Goal: Task Accomplishment & Management: Manage account settings

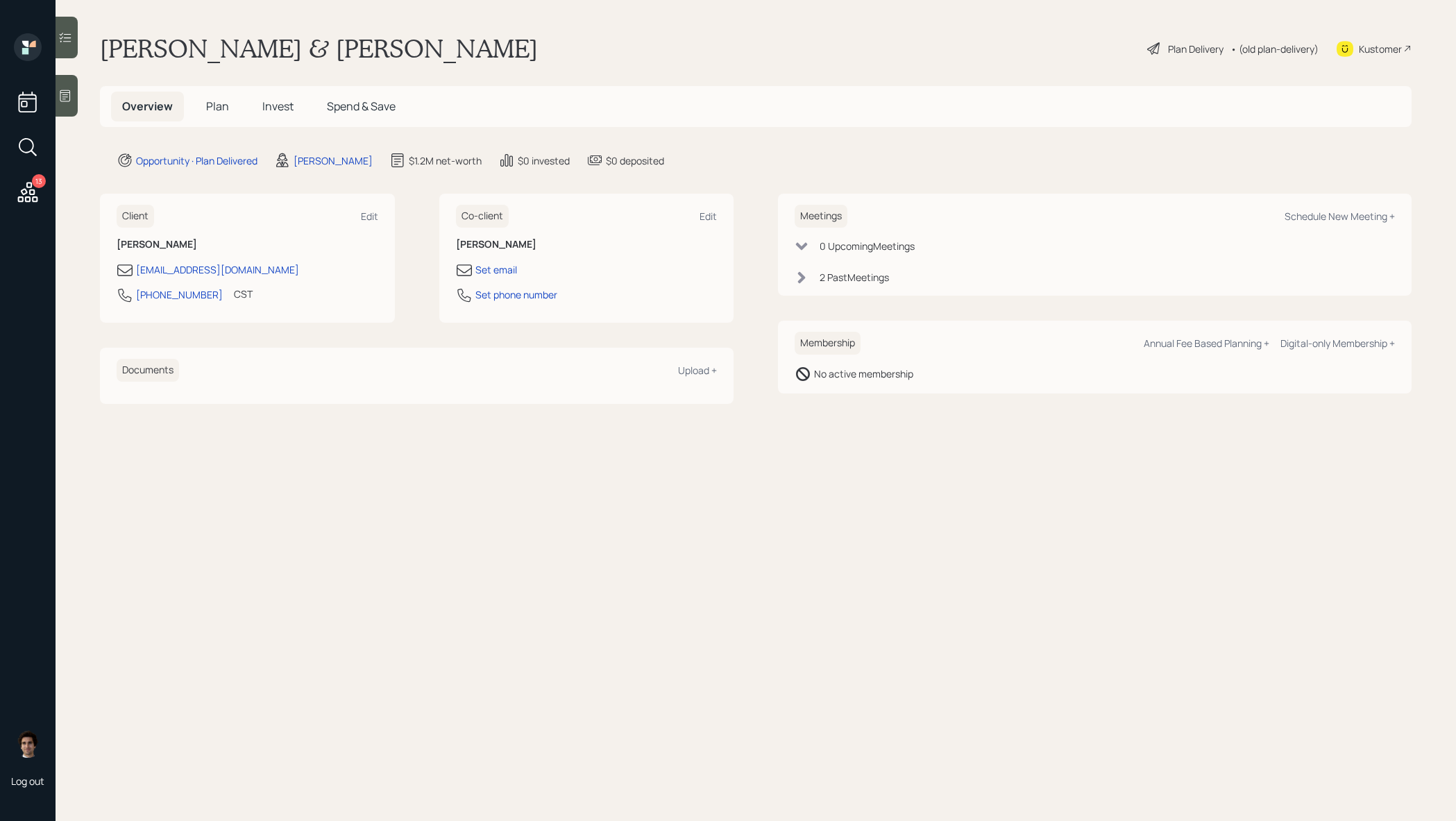
click at [215, 108] on span "Plan" at bounding box center [218, 106] width 23 height 16
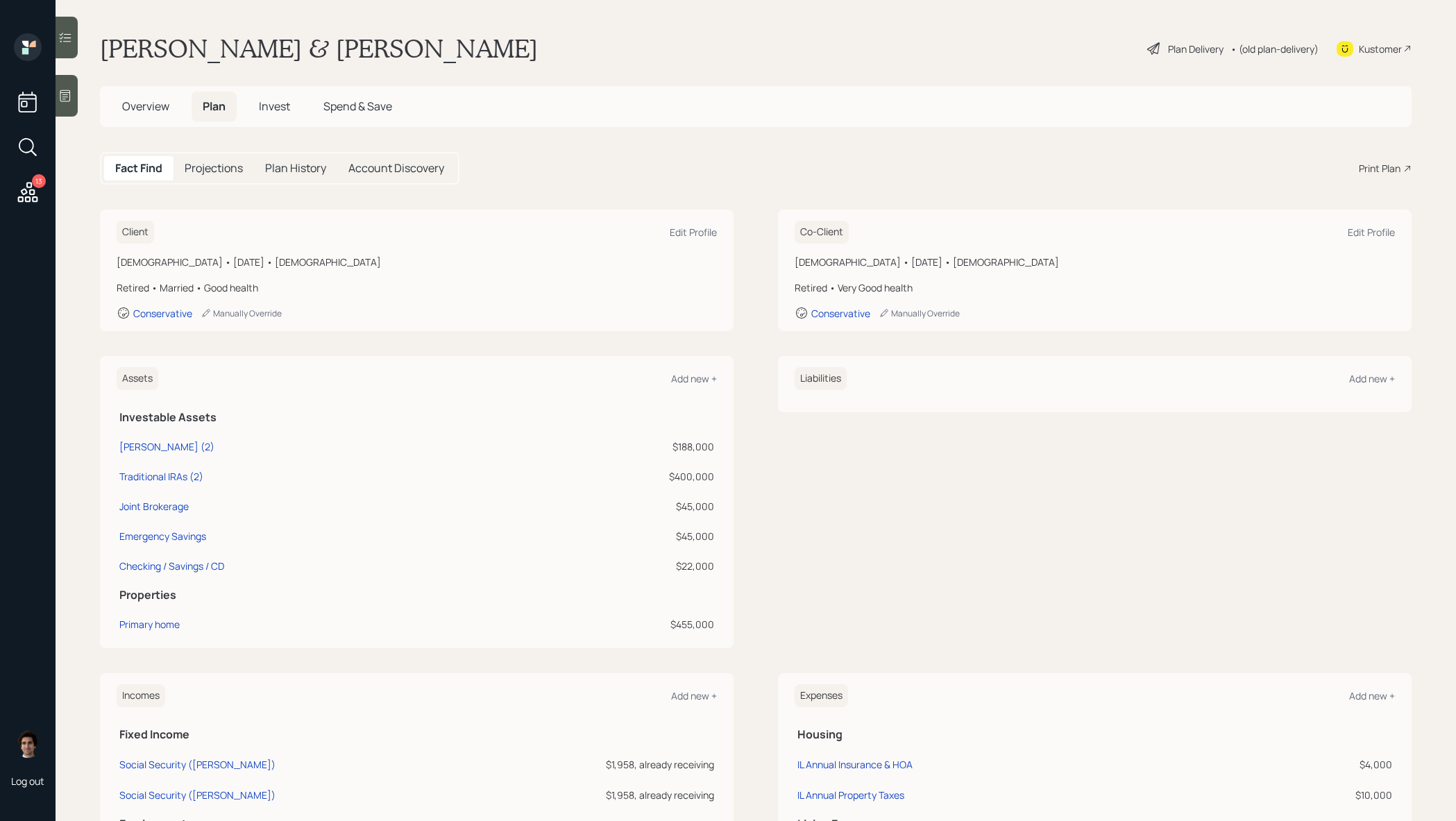
click at [1181, 54] on div "Plan Delivery" at bounding box center [1195, 49] width 55 height 15
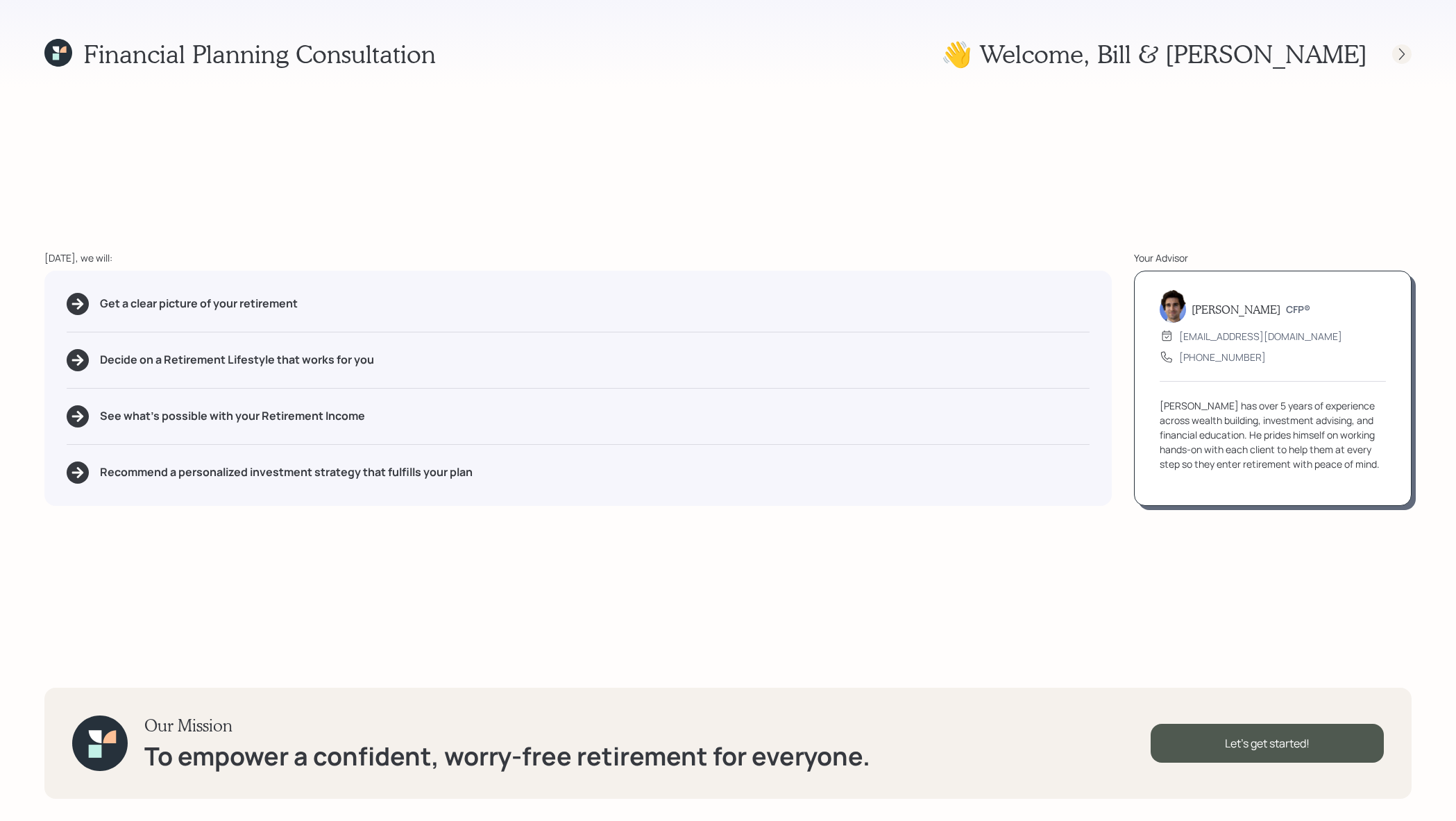
click at [1404, 45] on div at bounding box center [1389, 54] width 45 height 20
click at [1404, 57] on icon at bounding box center [1402, 54] width 14 height 14
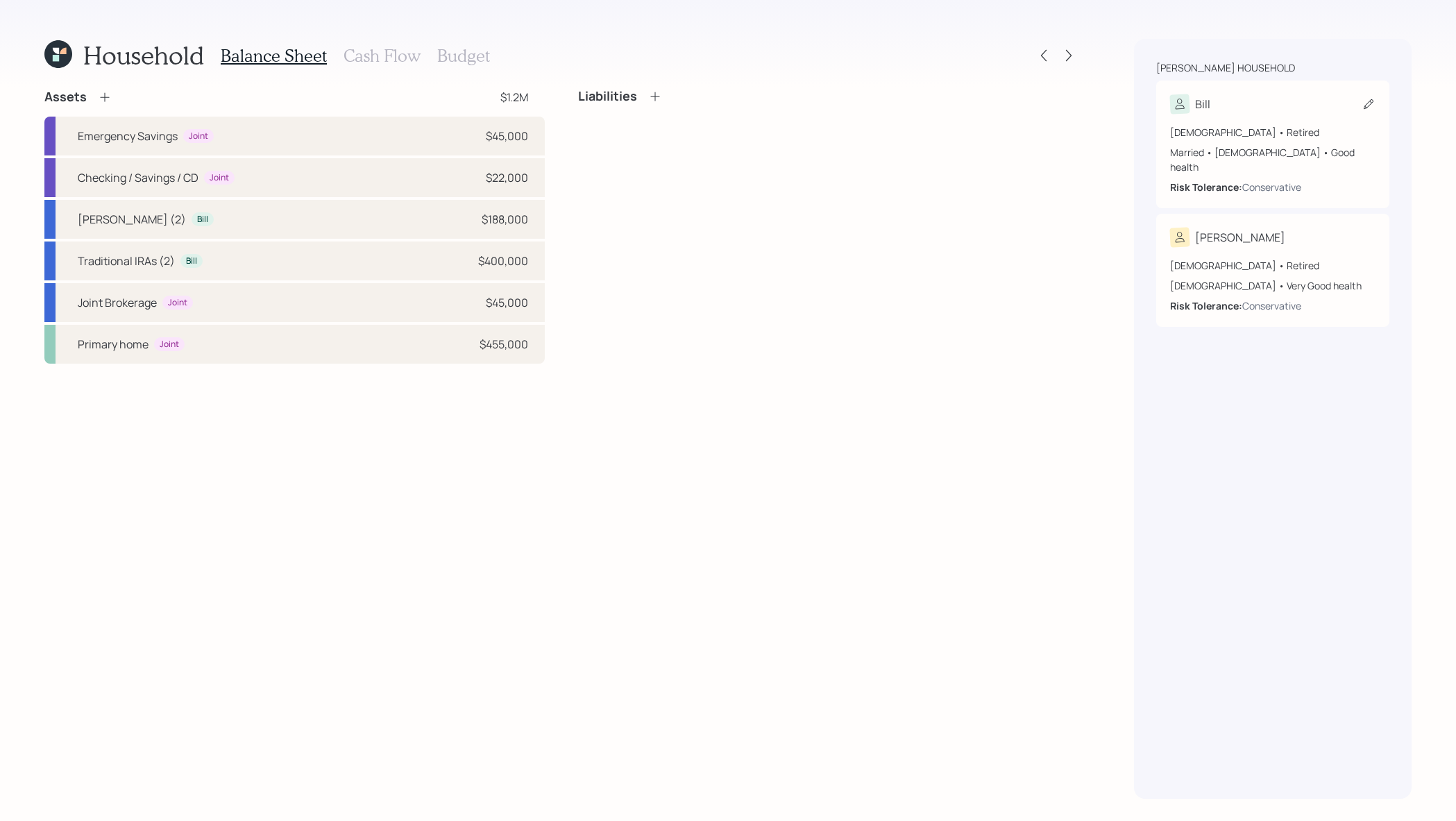
click at [1251, 120] on div "[DEMOGRAPHIC_DATA] • Retired Married • [DEMOGRAPHIC_DATA] • Good health Risk To…" at bounding box center [1272, 154] width 205 height 81
select select "good"
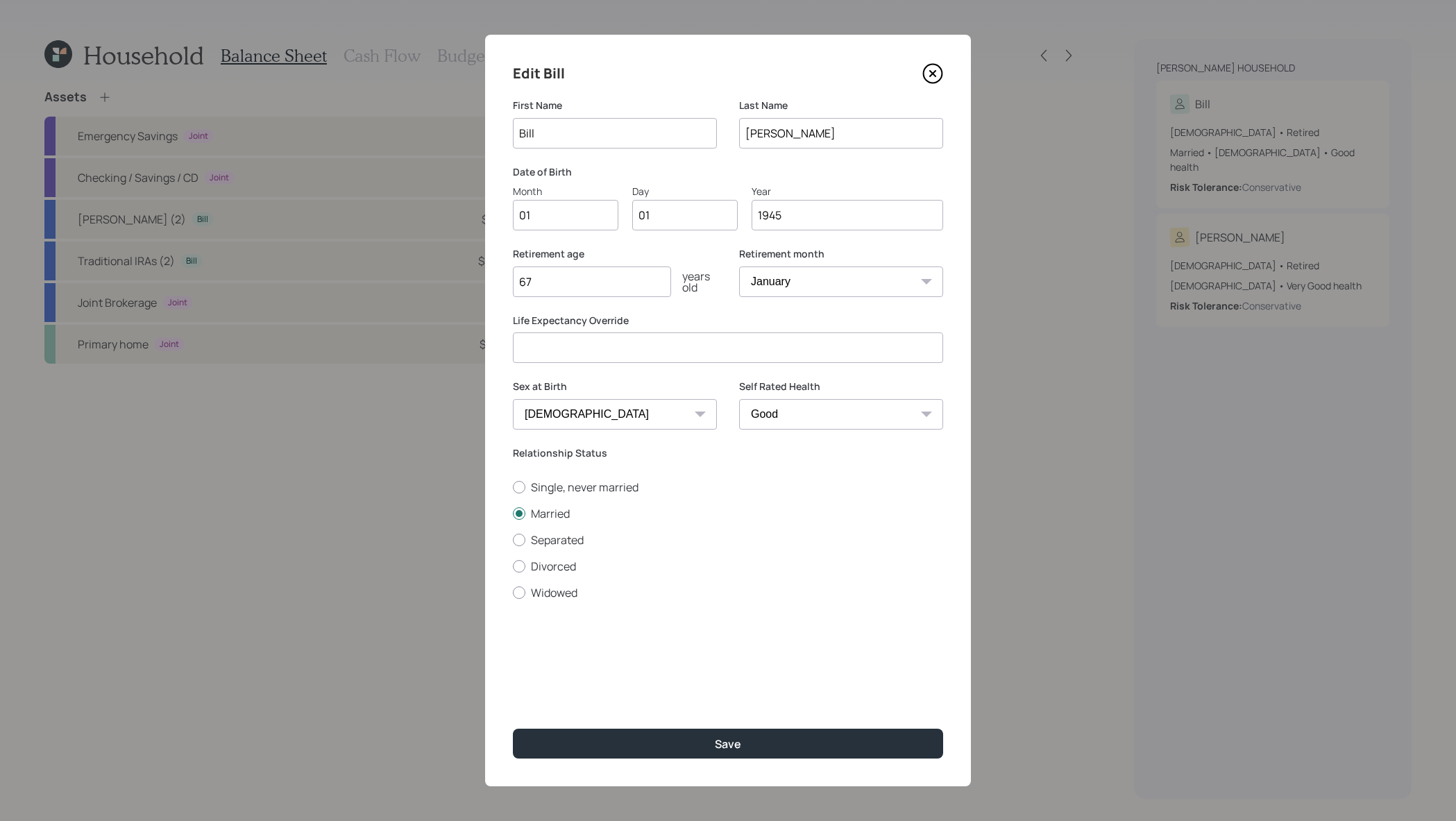
click at [938, 73] on icon at bounding box center [932, 73] width 21 height 21
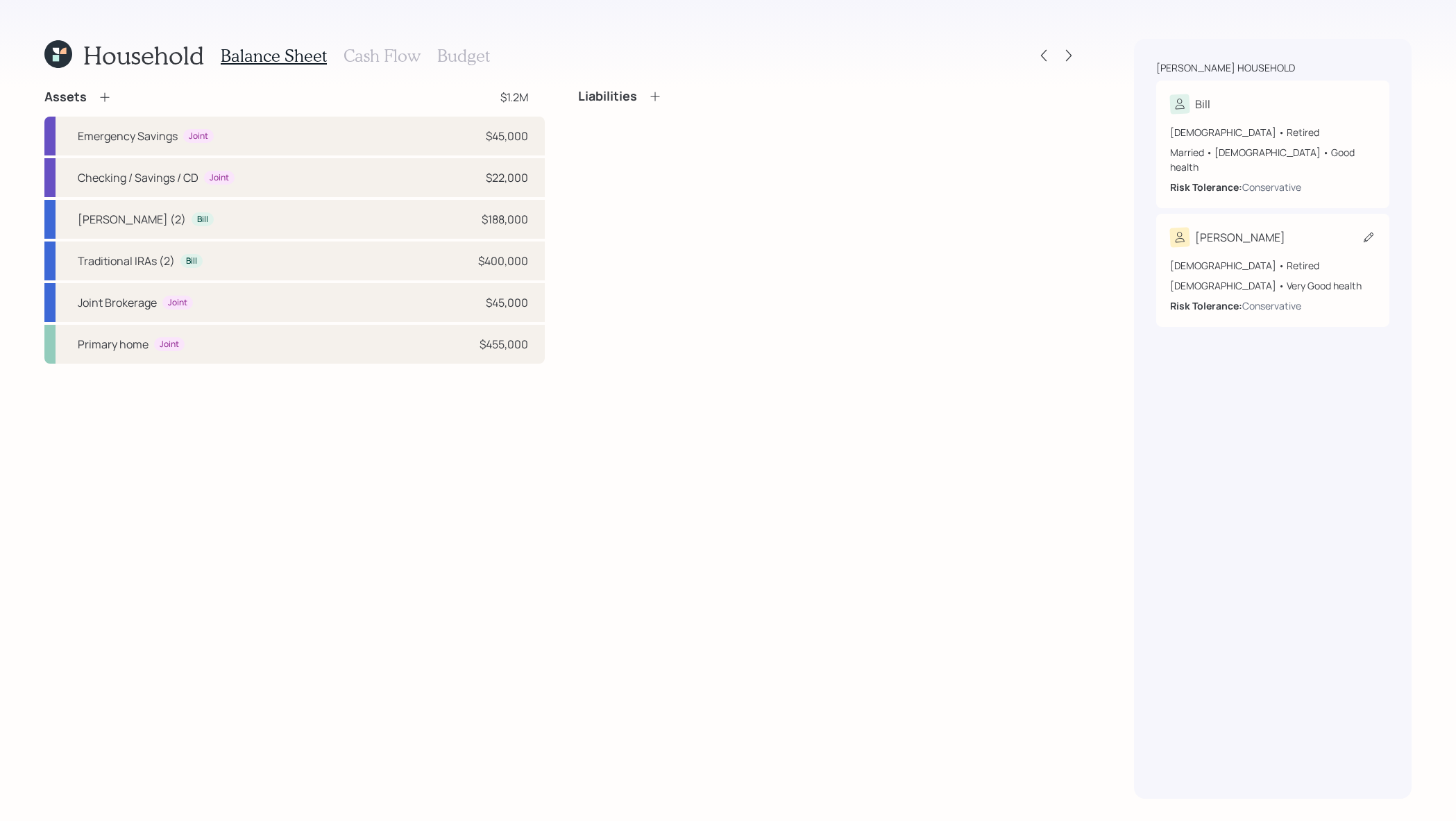
click at [1295, 282] on div "[DEMOGRAPHIC_DATA] • Retired [DEMOGRAPHIC_DATA] • Very Good health Risk Toleran…" at bounding box center [1272, 285] width 205 height 54
select select "[DEMOGRAPHIC_DATA]"
select select "very_good"
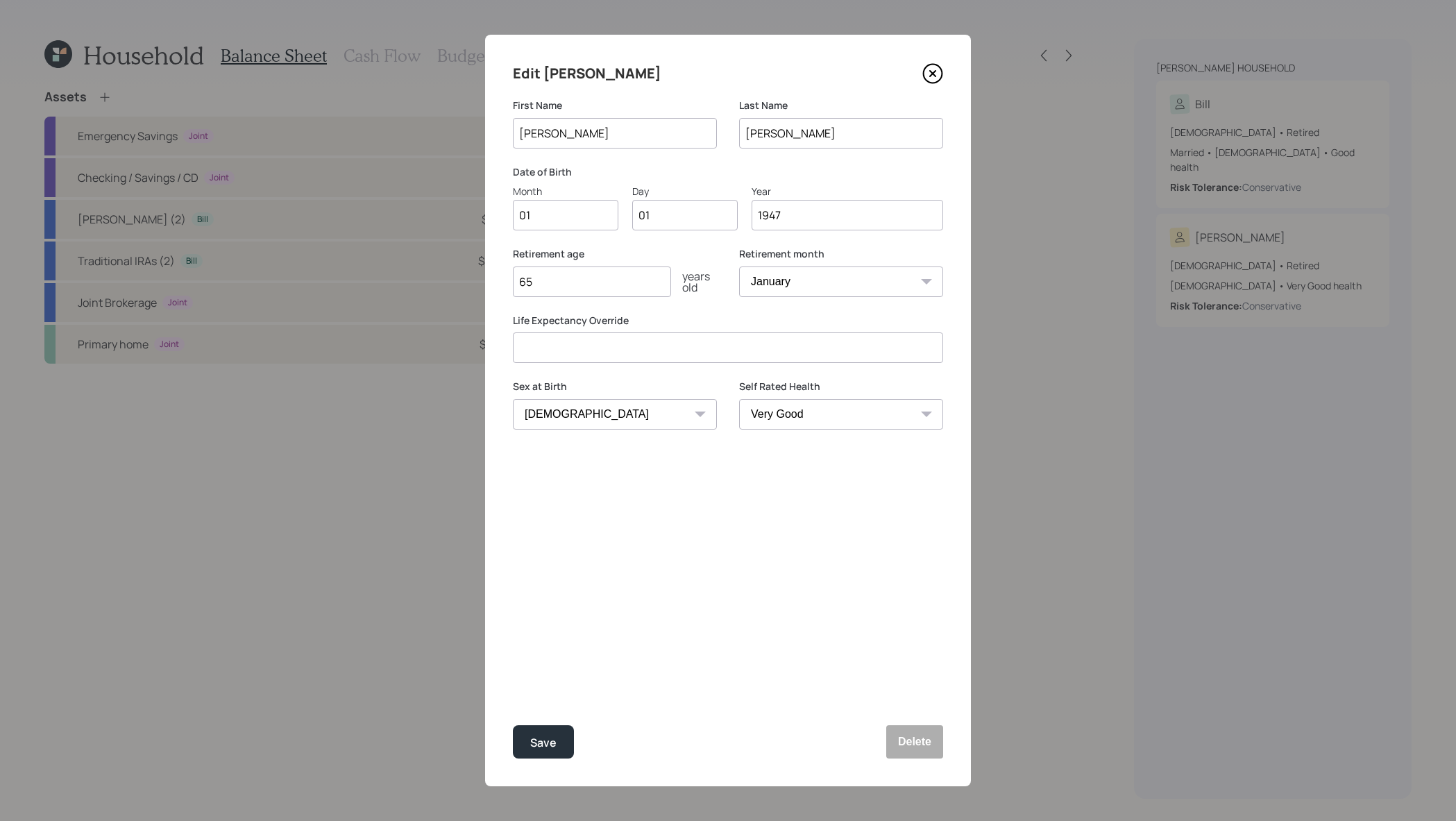
click at [949, 68] on div "Edit [PERSON_NAME] First Name [PERSON_NAME] Last Name [PERSON_NAME] Date of Bir…" at bounding box center [727, 410] width 486 height 751
click at [944, 69] on div "Edit [PERSON_NAME] First Name [PERSON_NAME] Last Name [PERSON_NAME] Date of Bir…" at bounding box center [727, 410] width 486 height 751
click at [928, 77] on icon at bounding box center [932, 73] width 21 height 21
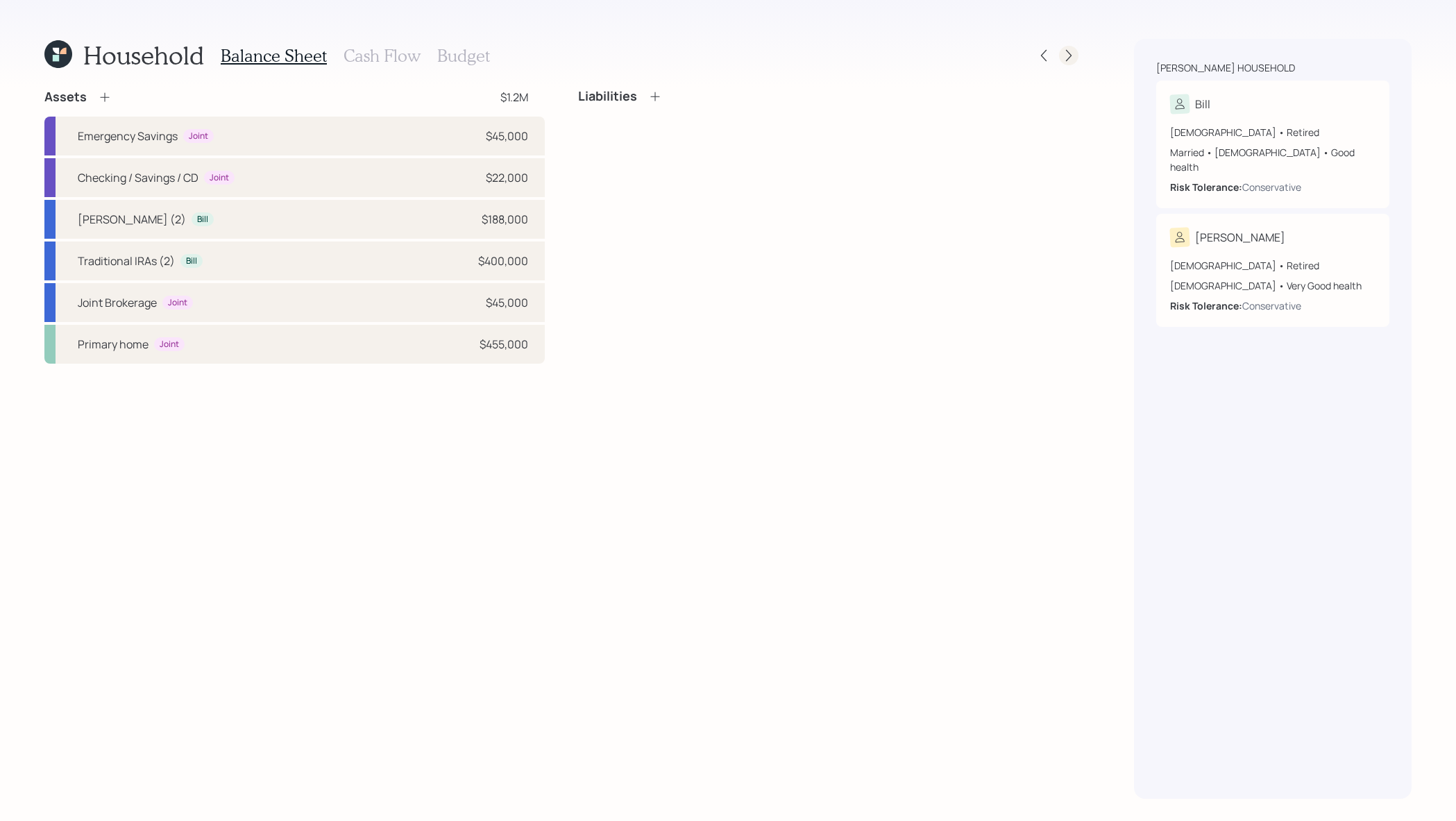
click at [1066, 54] on icon at bounding box center [1069, 55] width 14 height 14
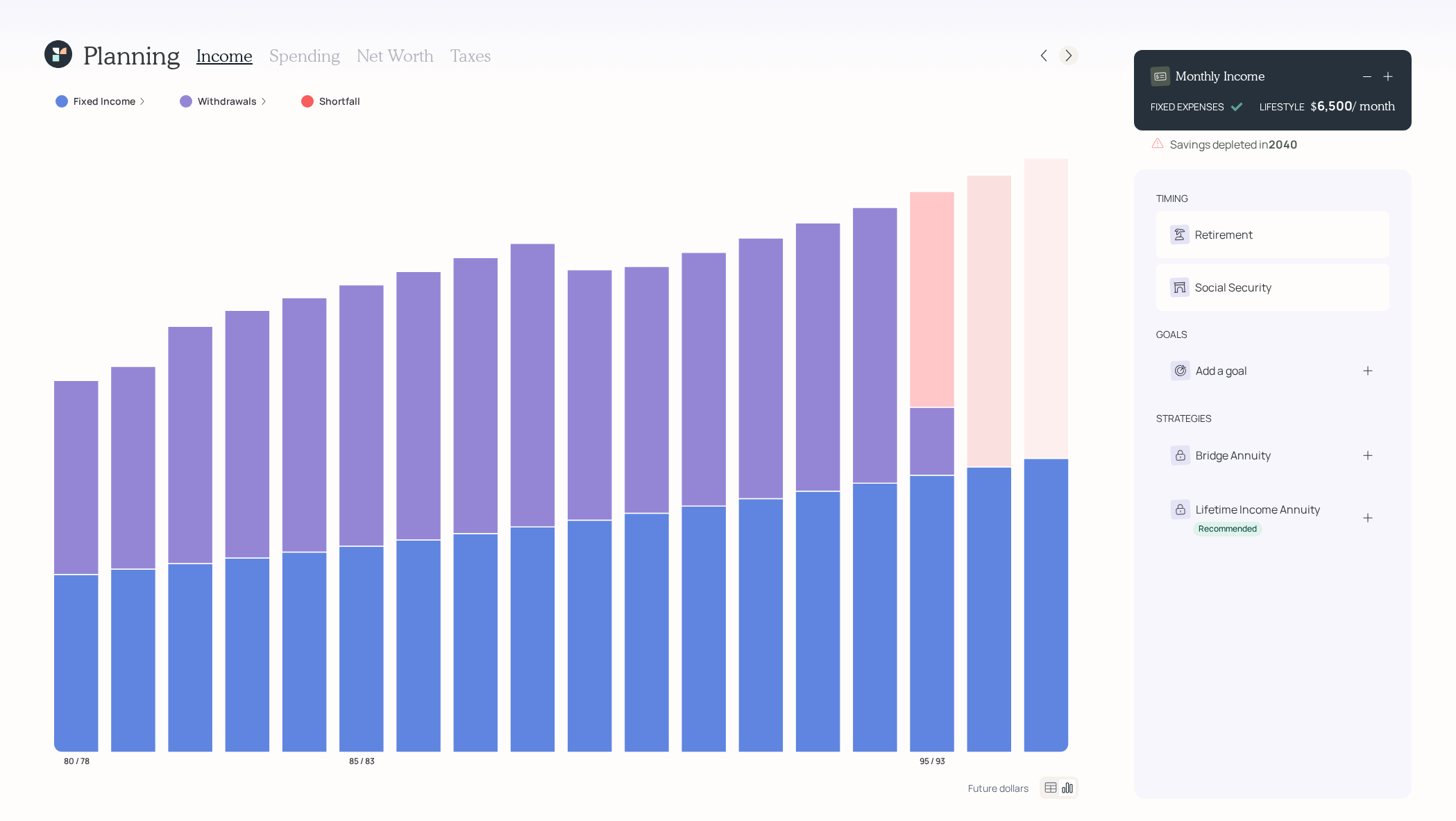
click at [1064, 61] on icon at bounding box center [1069, 55] width 14 height 14
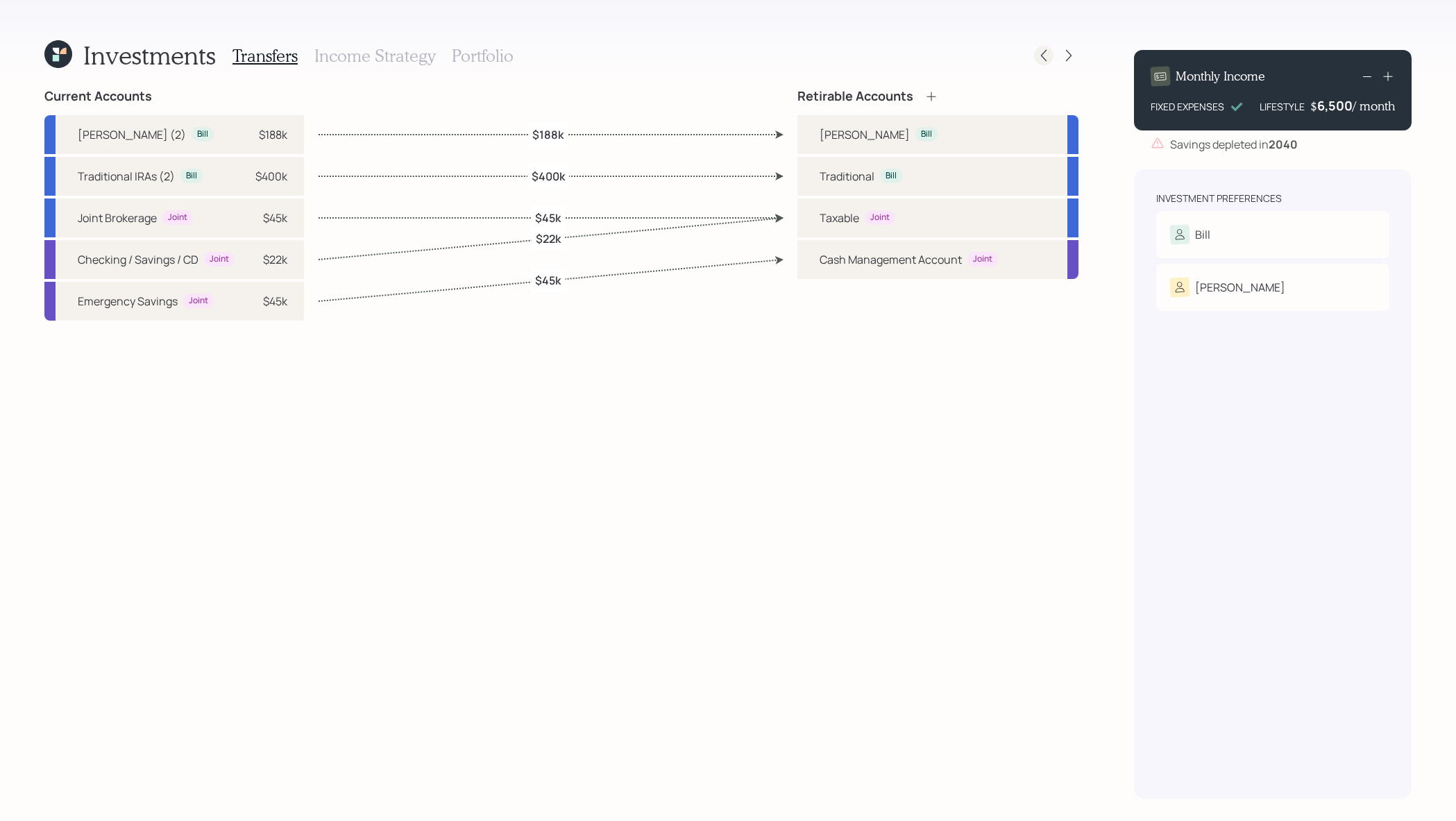
click at [1050, 59] on icon at bounding box center [1043, 55] width 14 height 14
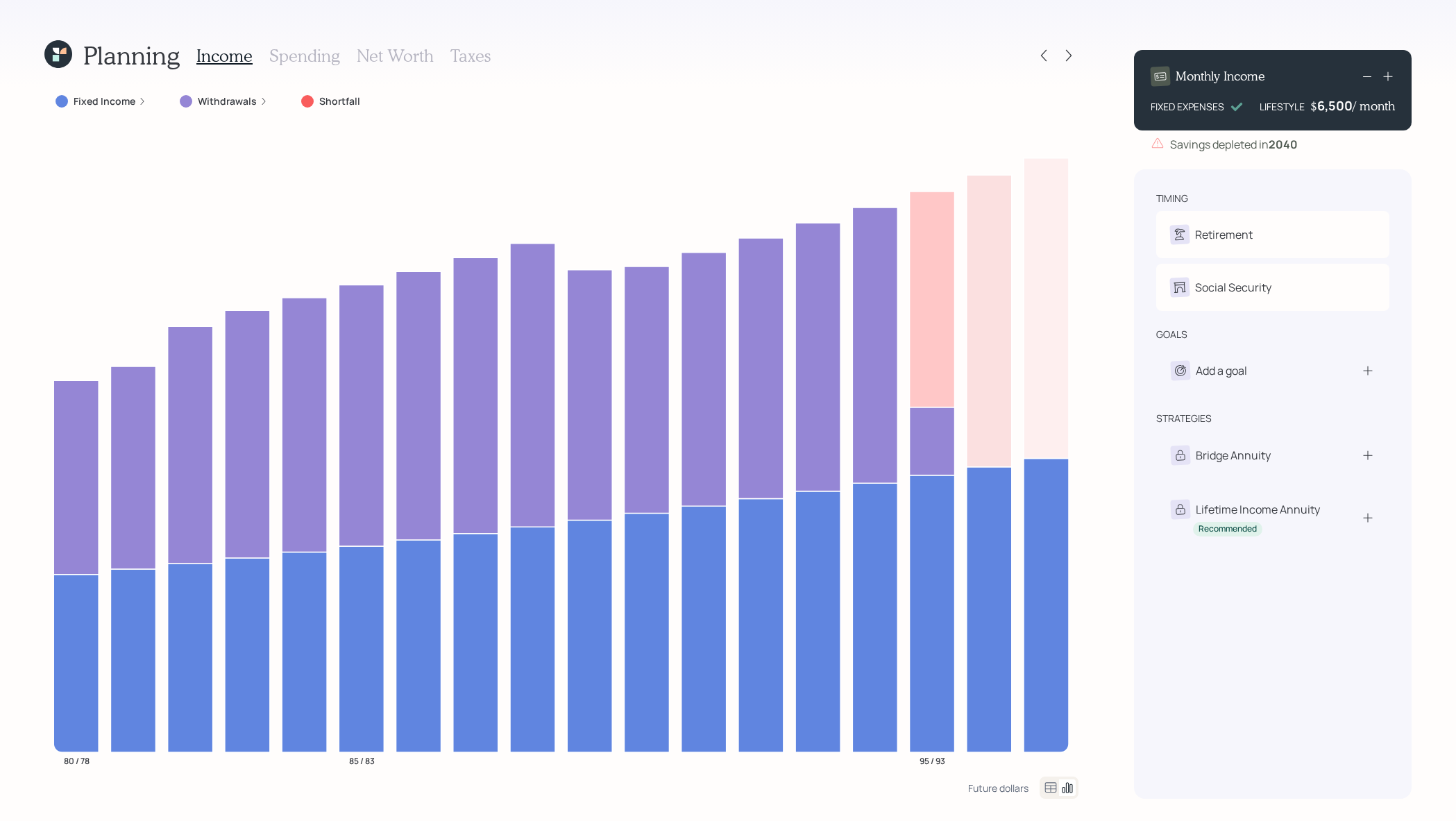
click at [1050, 59] on icon at bounding box center [1043, 55] width 14 height 14
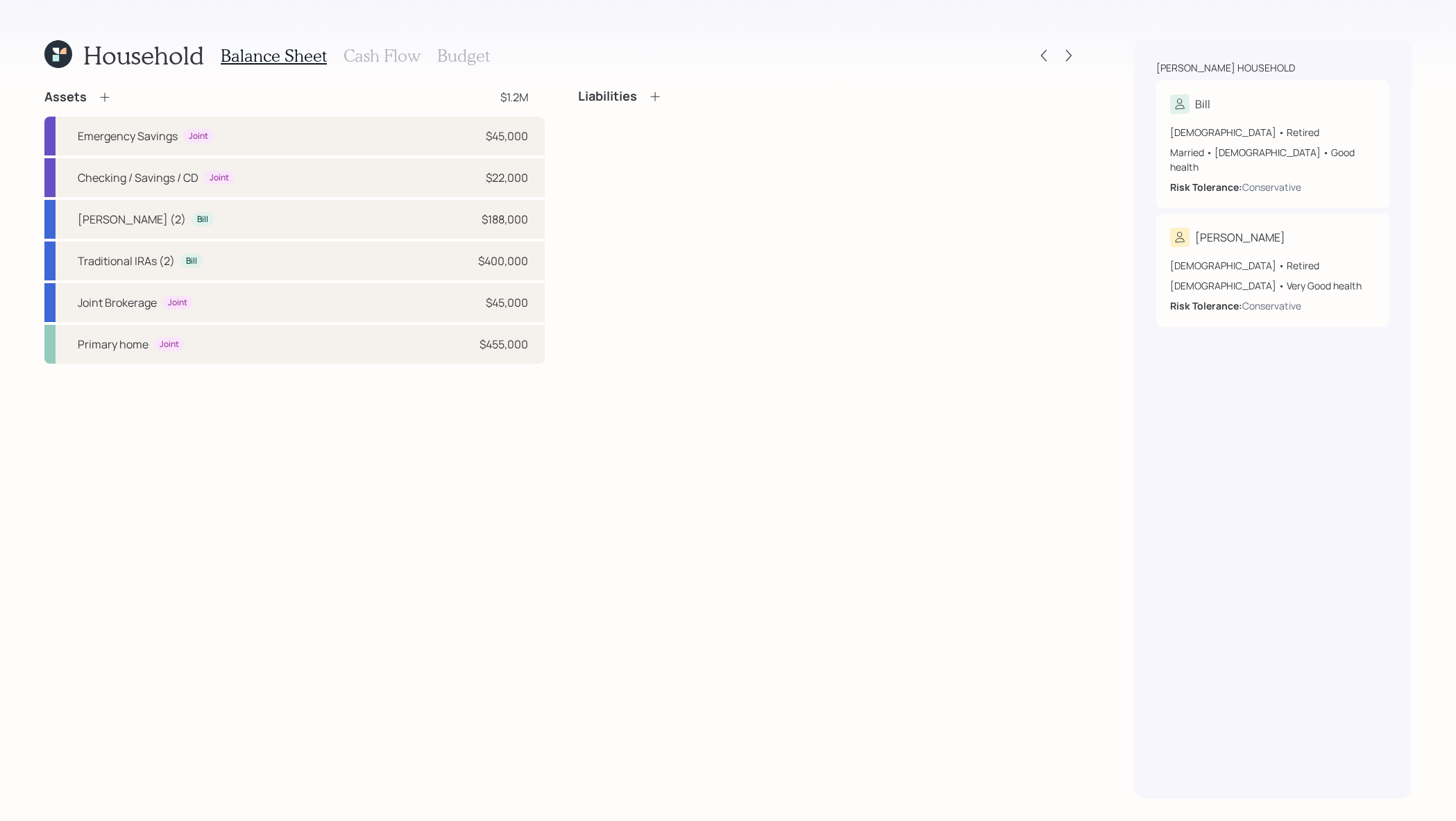
click at [1050, 59] on icon at bounding box center [1043, 55] width 14 height 14
